Goal: Find contact information: Find contact information

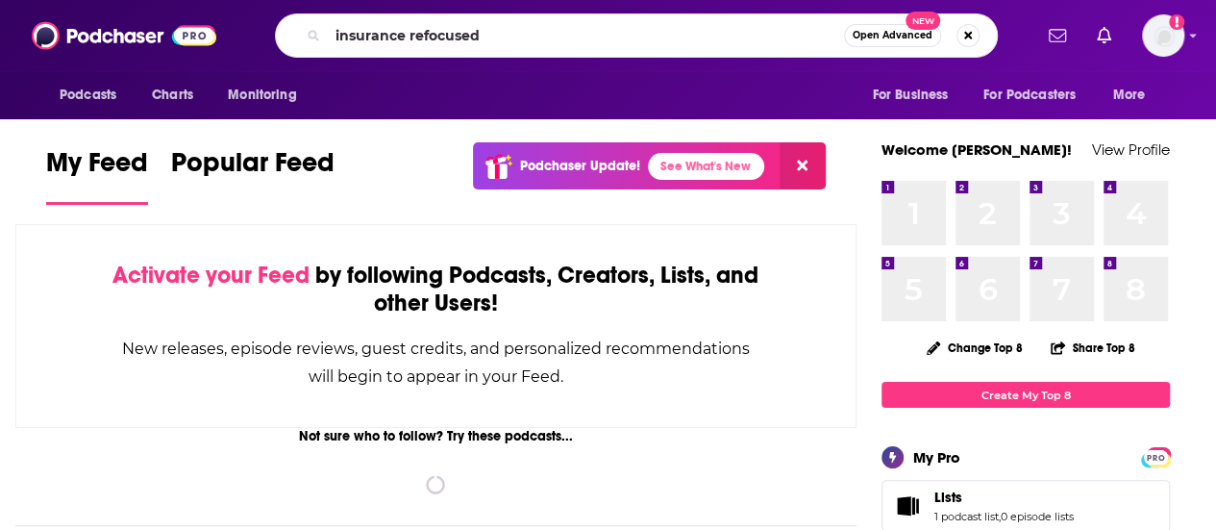
type input "insurance refocused"
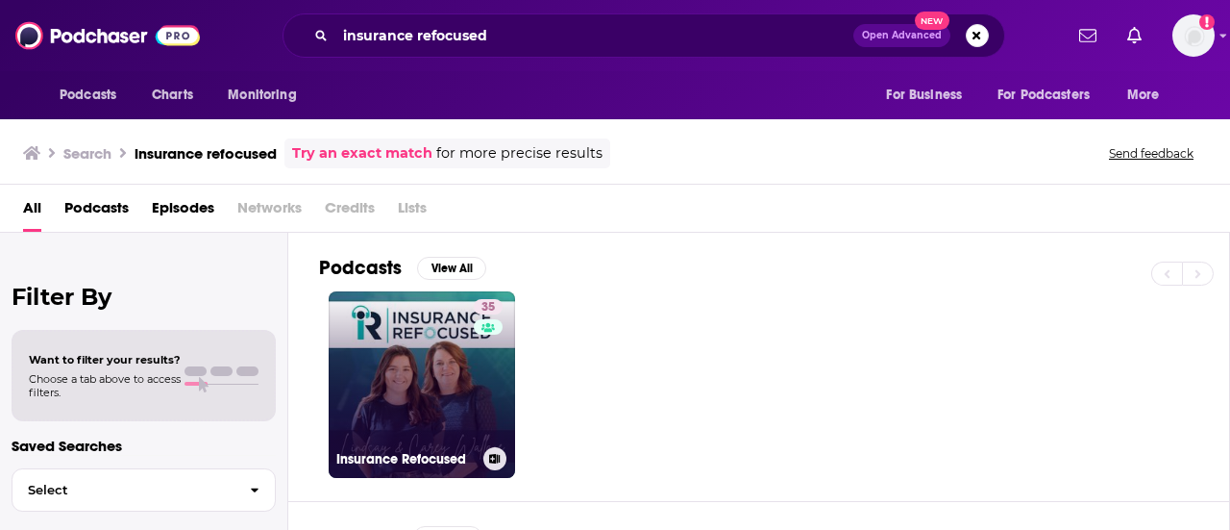
click at [461, 382] on link "35 Insurance Refocused" at bounding box center [422, 384] width 186 height 186
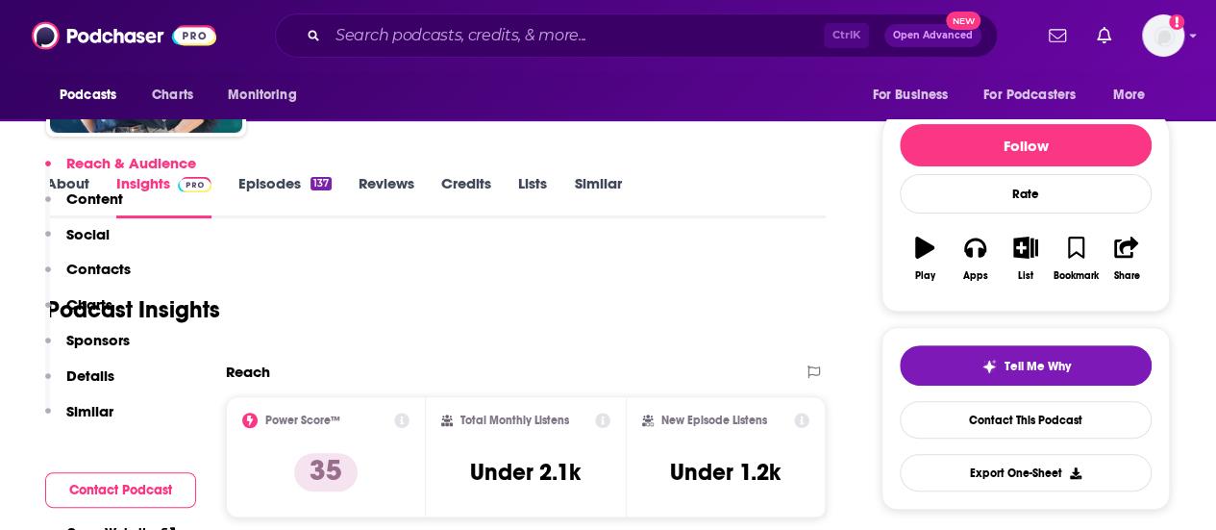
scroll to position [480, 0]
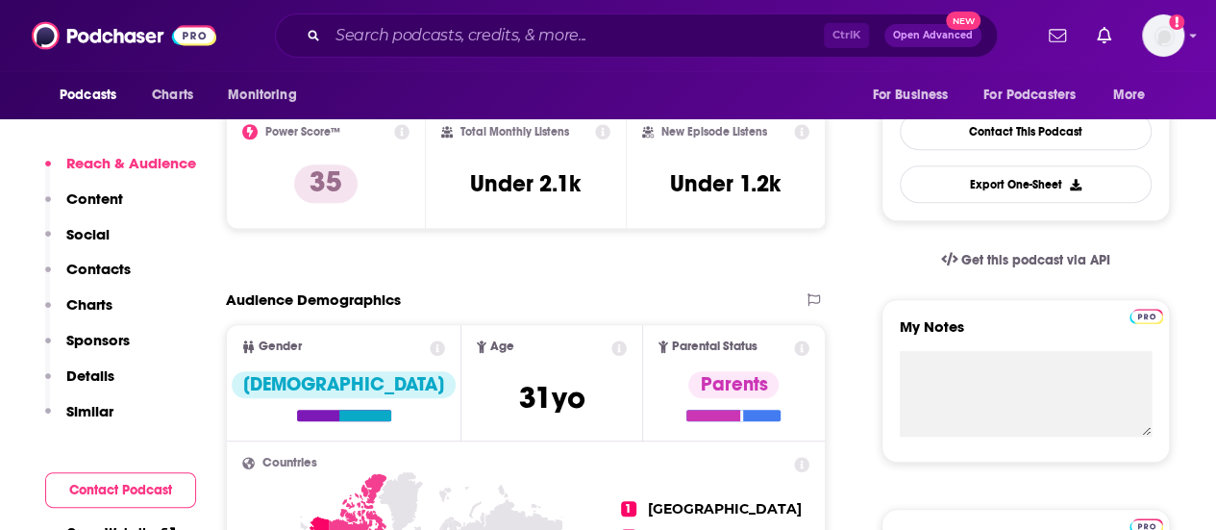
click at [104, 270] on p "Contacts" at bounding box center [98, 268] width 64 height 18
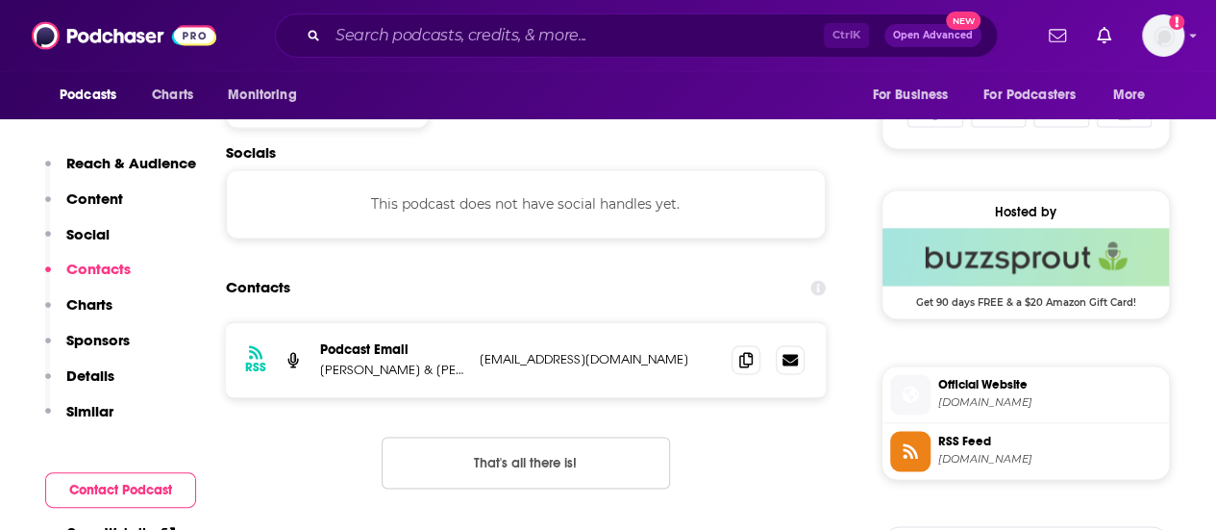
scroll to position [1290, 0]
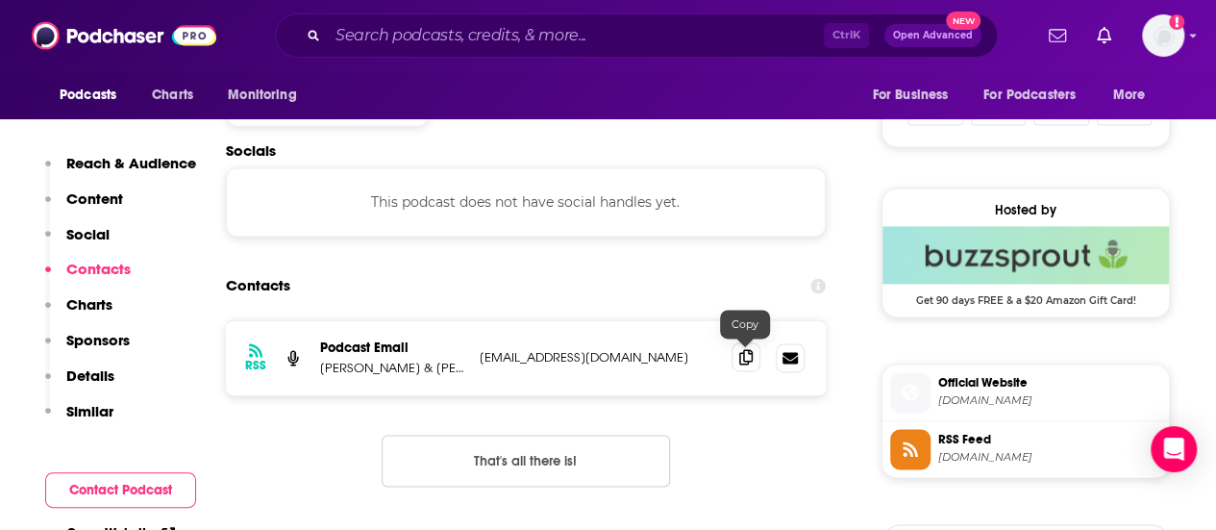
click at [747, 360] on icon at bounding box center [745, 356] width 13 height 15
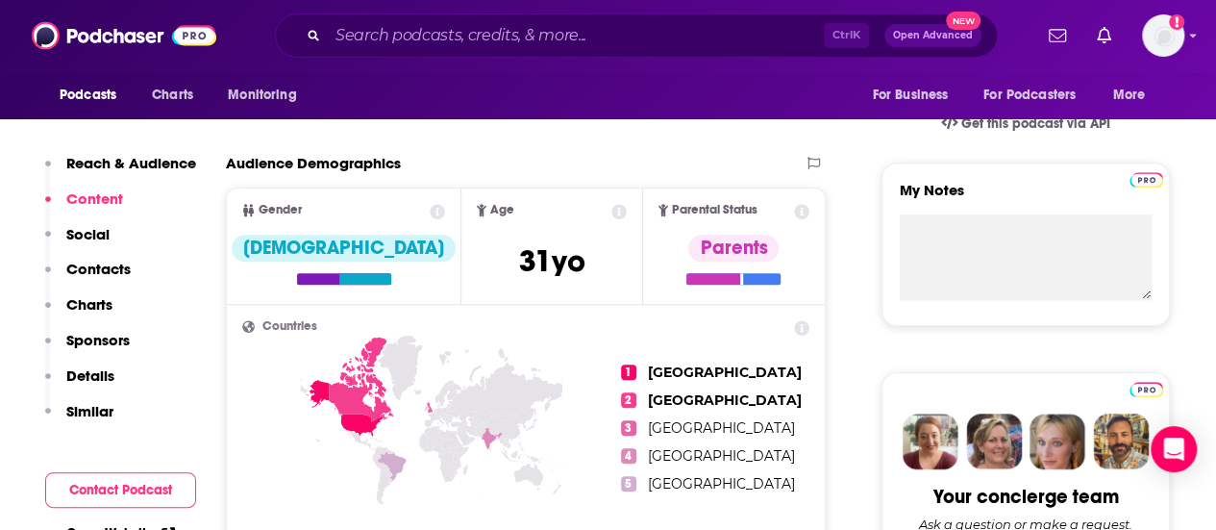
scroll to position [0, 0]
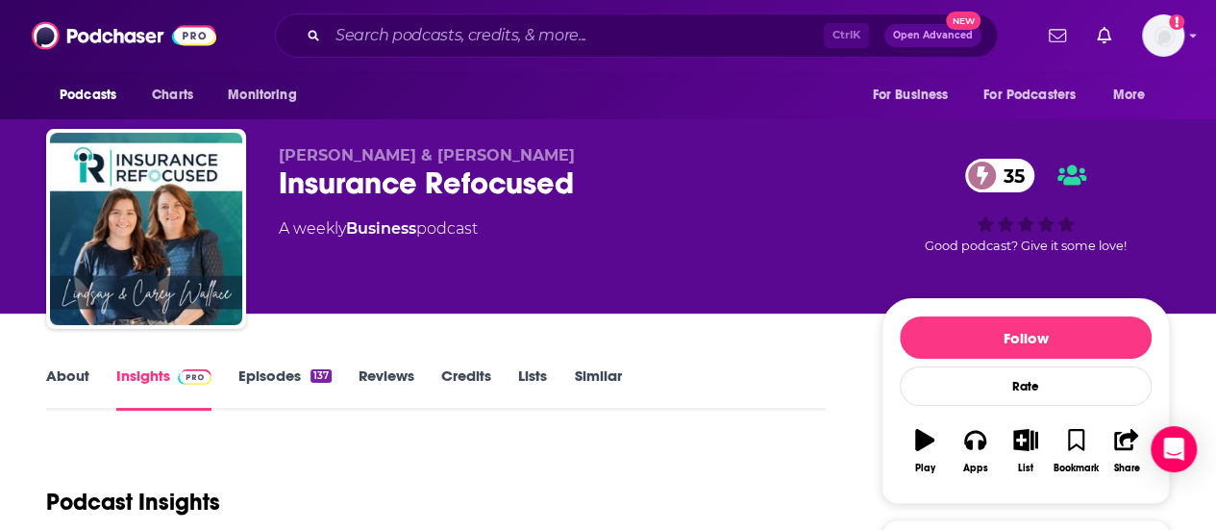
drag, startPoint x: 642, startPoint y: 235, endPoint x: 669, endPoint y: 222, distance: 30.1
click at [644, 236] on div "A weekly Business podcast" at bounding box center [565, 228] width 572 height 23
click at [551, 51] on div "Ctrl K Open Advanced New" at bounding box center [636, 35] width 723 height 44
click at [555, 39] on input "Search podcasts, credits, & more..." at bounding box center [576, 35] width 496 height 31
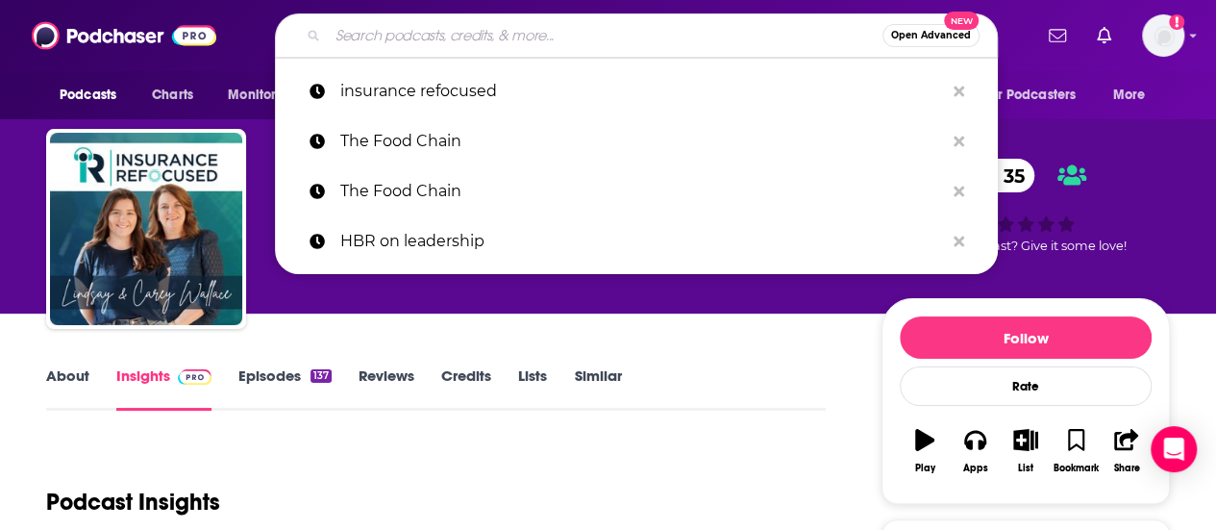
paste input "• Insurance Technology Podcast"
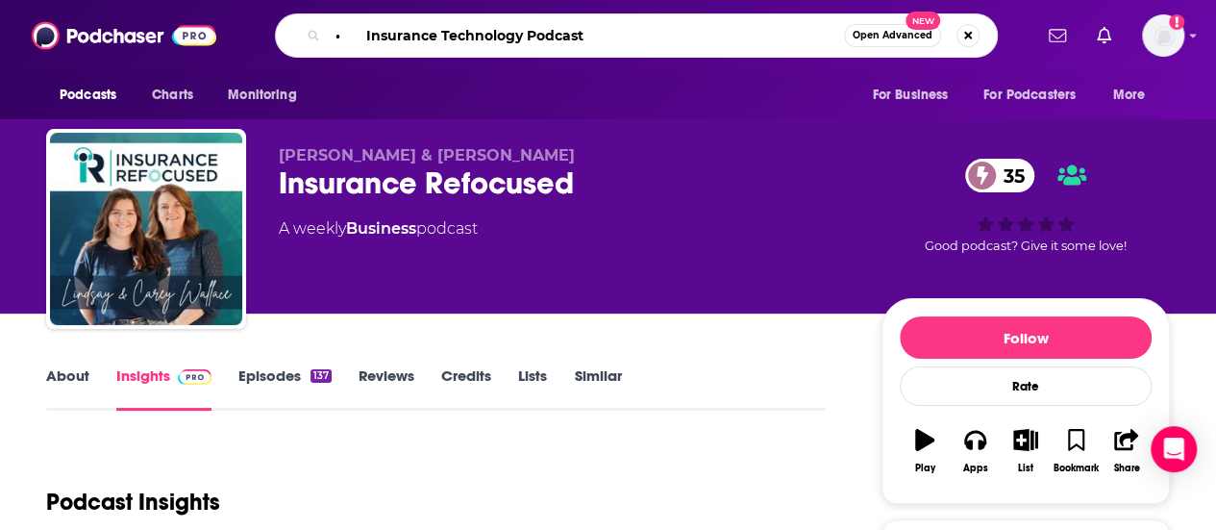
drag, startPoint x: 363, startPoint y: 36, endPoint x: 272, endPoint y: 35, distance: 91.3
click at [275, 35] on div "• Insurance Technology Podcast Open Advanced New" at bounding box center [636, 35] width 723 height 44
type input "Insurance Technology Podcast"
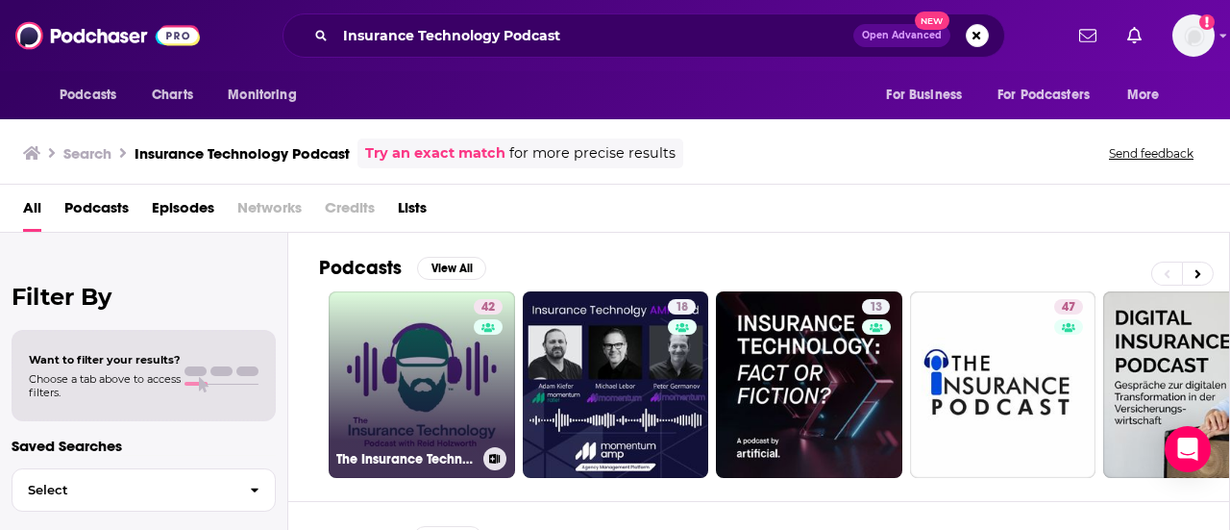
click at [464, 374] on link "42 The Insurance Technology Podcast" at bounding box center [422, 384] width 186 height 186
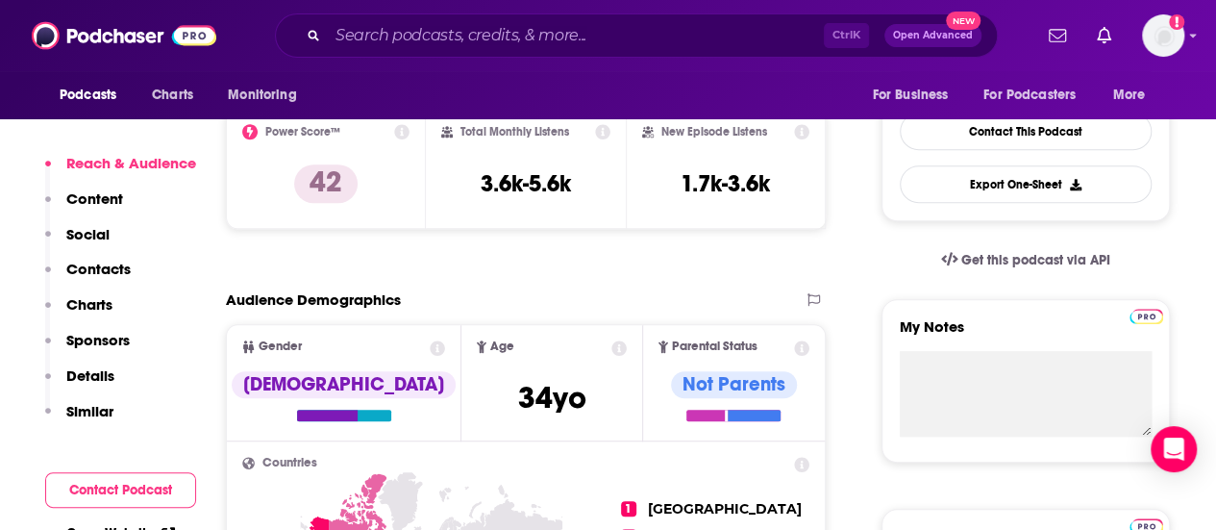
click at [124, 262] on p "Contacts" at bounding box center [98, 268] width 64 height 18
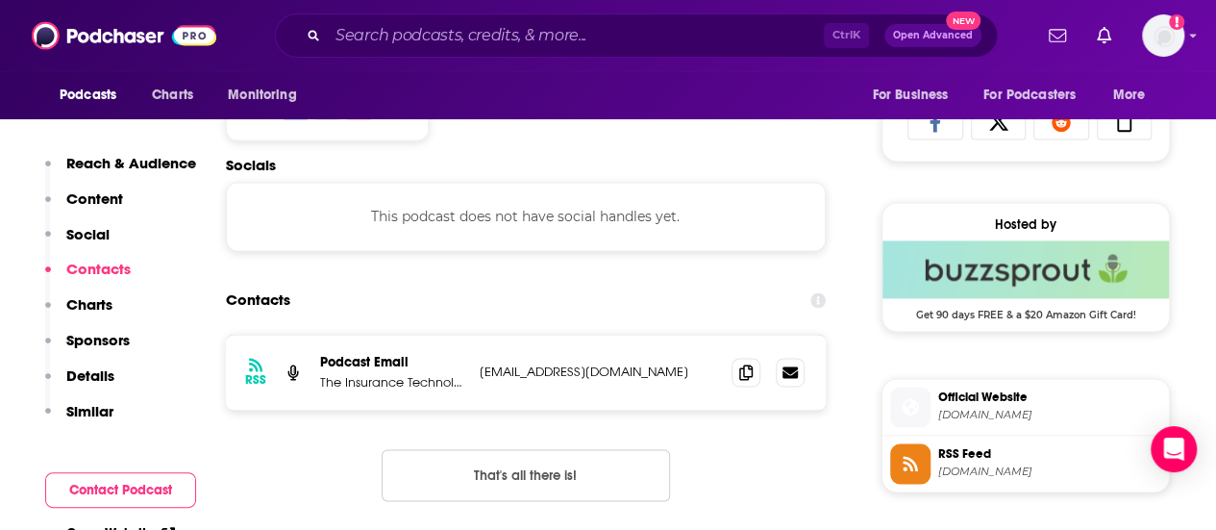
scroll to position [1290, 0]
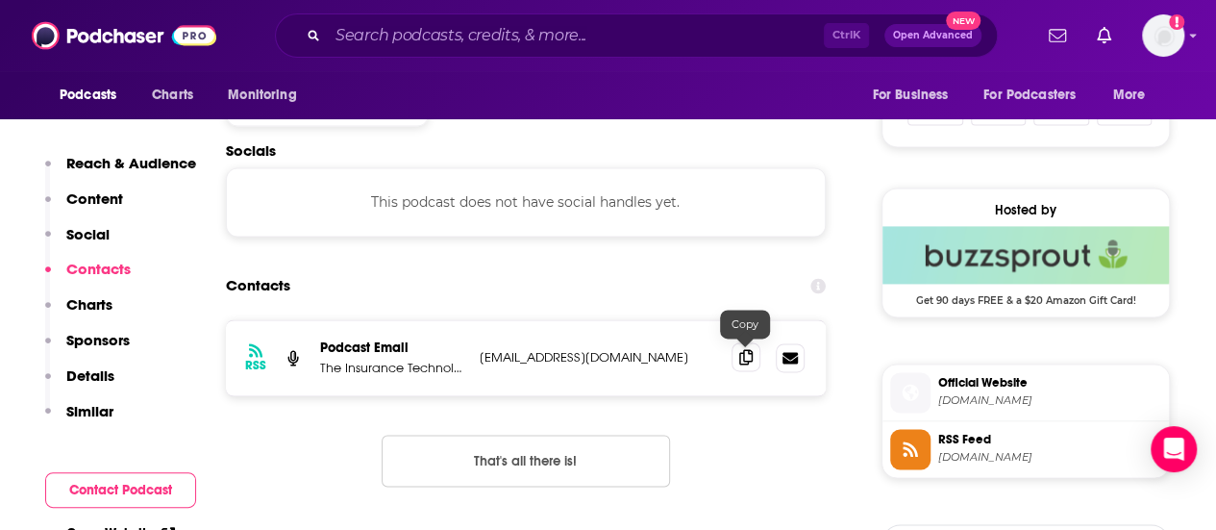
click at [748, 356] on icon at bounding box center [745, 356] width 13 height 15
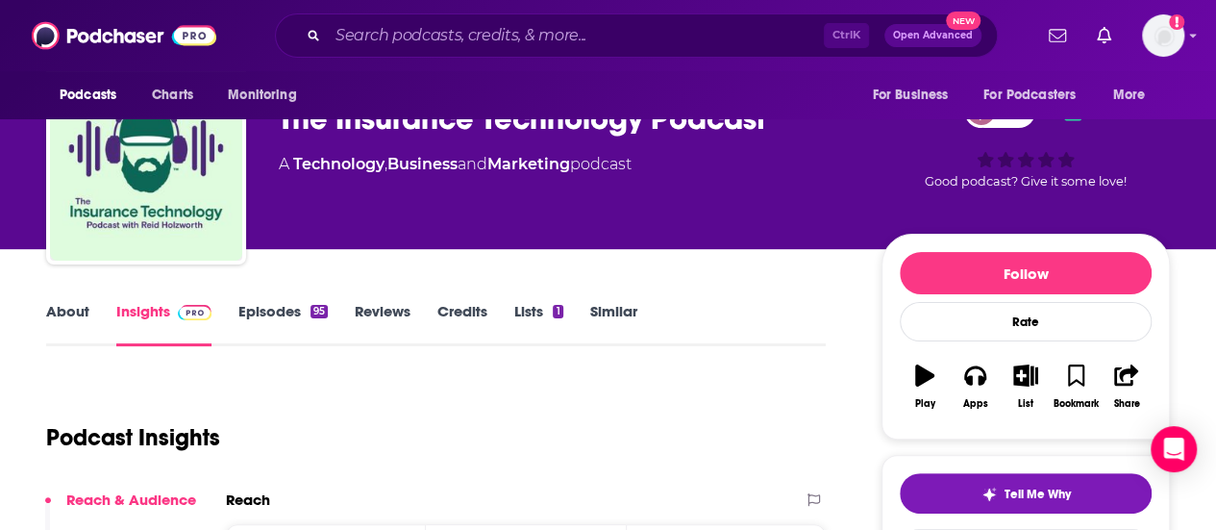
scroll to position [0, 0]
